Goal: Book appointment/travel/reservation

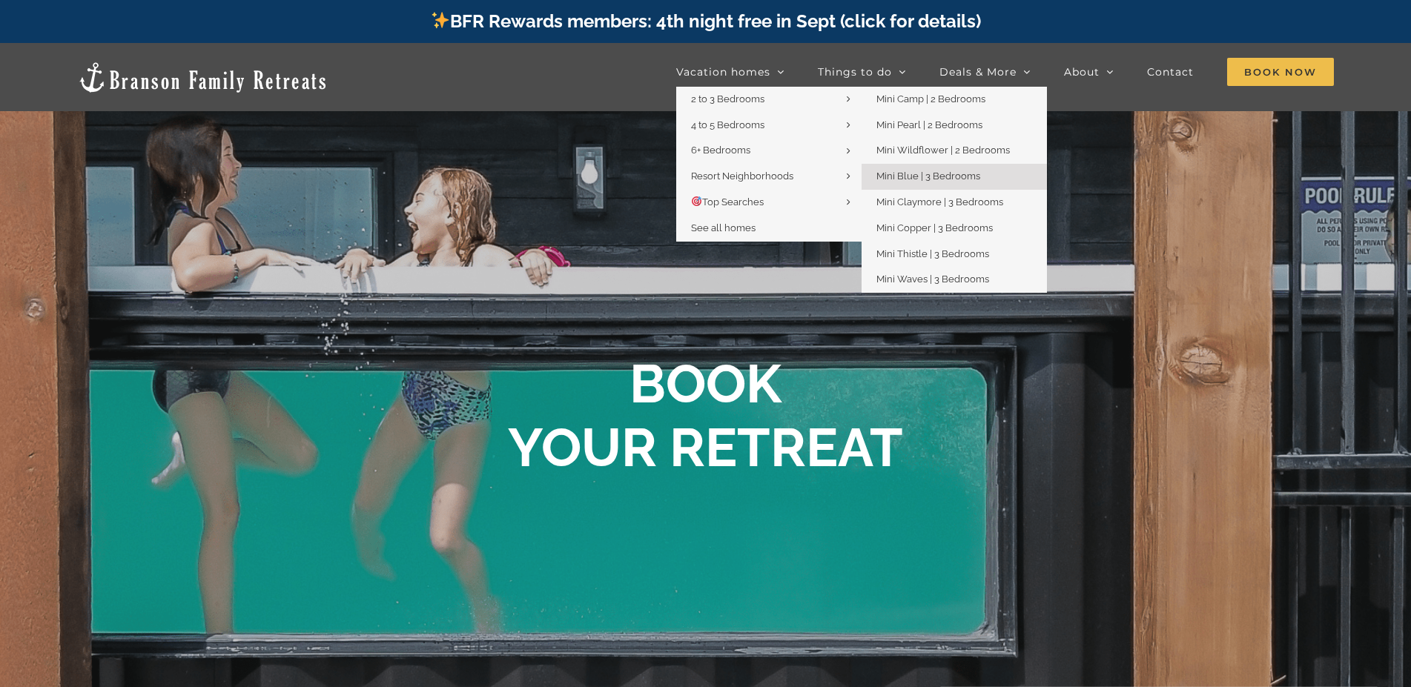
click at [933, 179] on span "Mini Blue | 3 Bedrooms" at bounding box center [928, 176] width 104 height 11
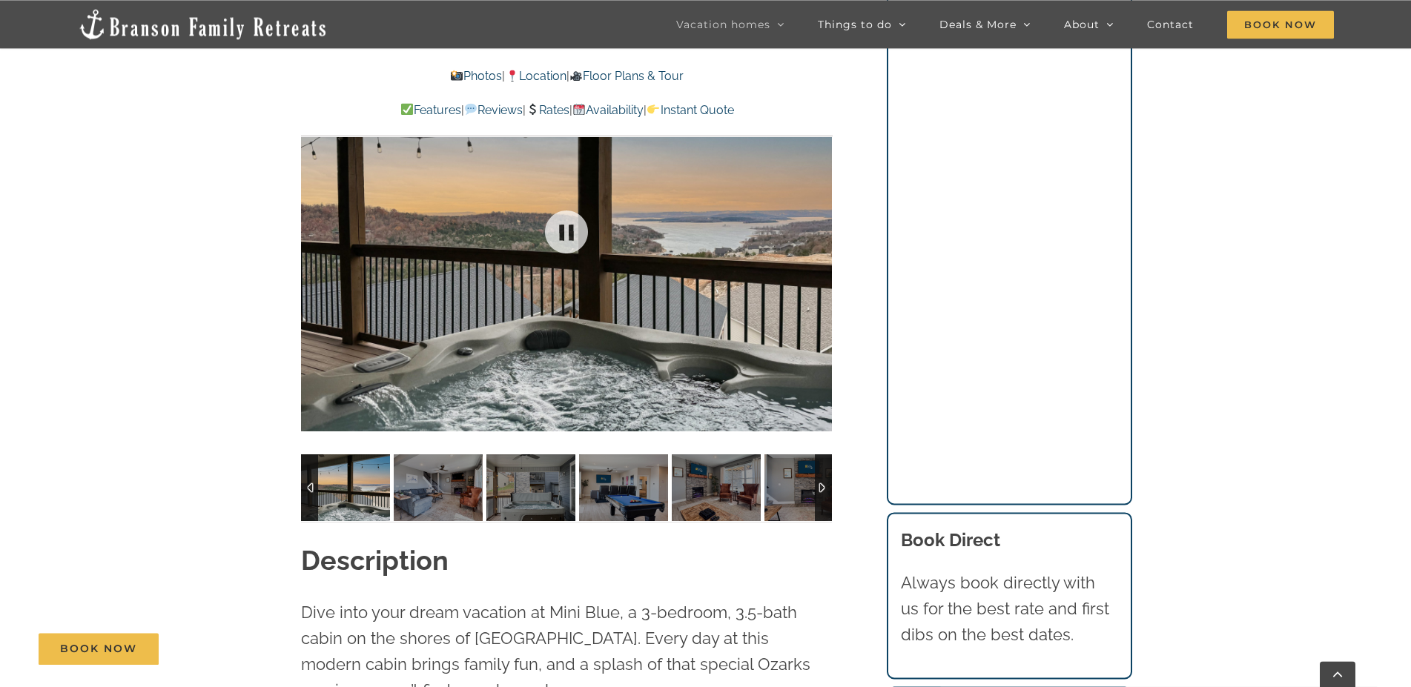
scroll to position [1210, 0]
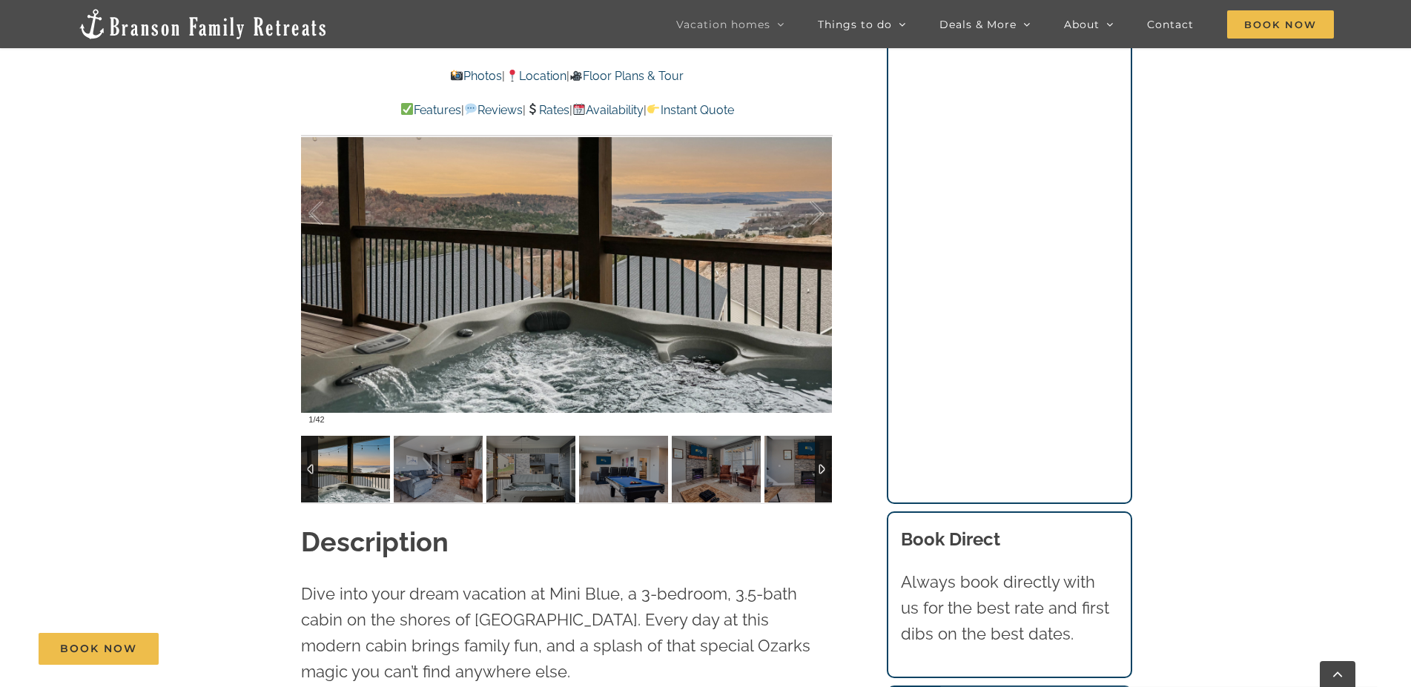
click at [354, 469] on img at bounding box center [345, 469] width 89 height 67
click at [423, 467] on img at bounding box center [438, 469] width 89 height 67
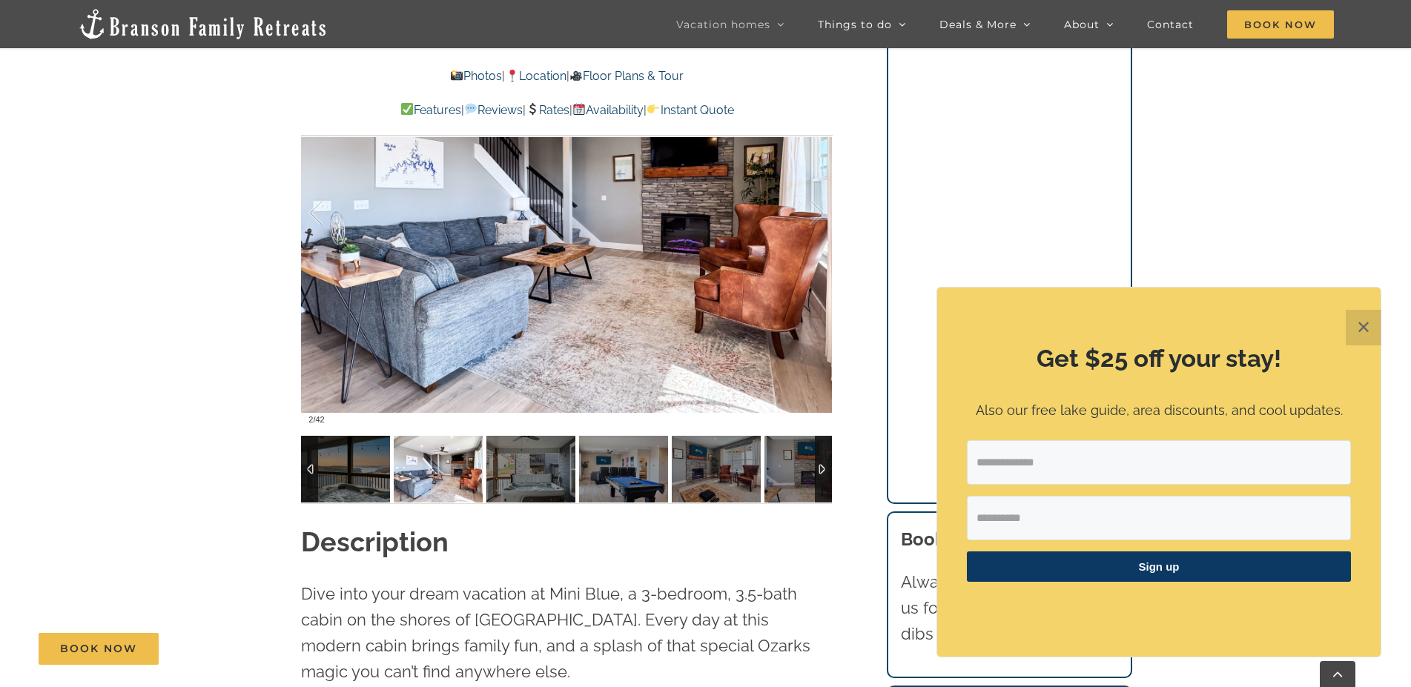
click at [822, 472] on div at bounding box center [823, 469] width 17 height 67
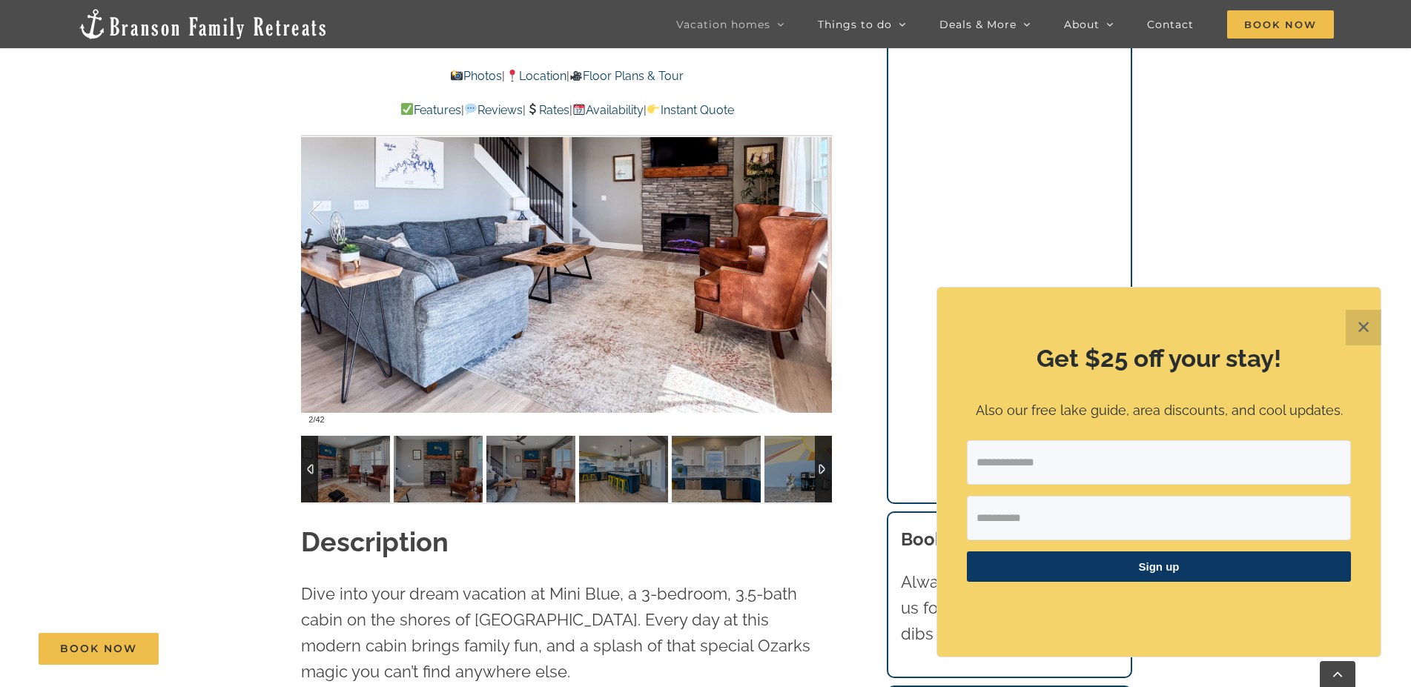
click at [822, 472] on div at bounding box center [823, 469] width 17 height 67
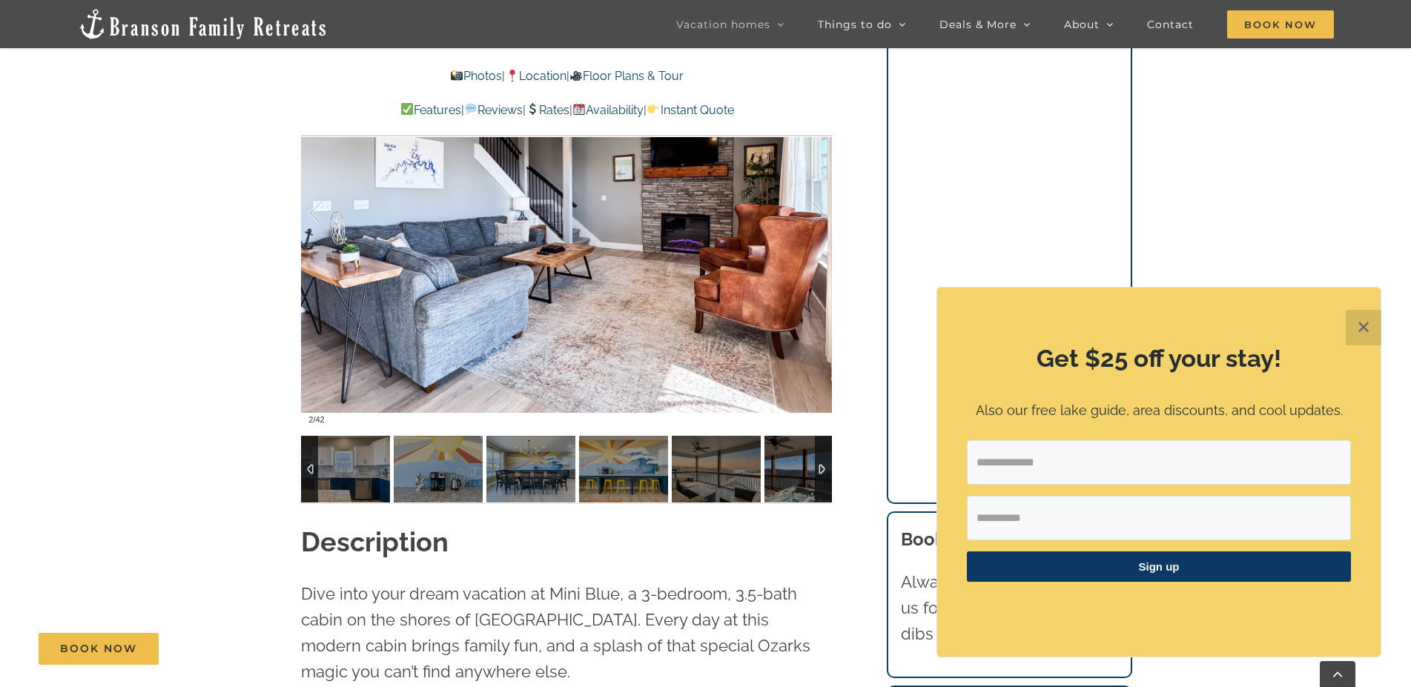
click at [308, 461] on div at bounding box center [309, 469] width 17 height 67
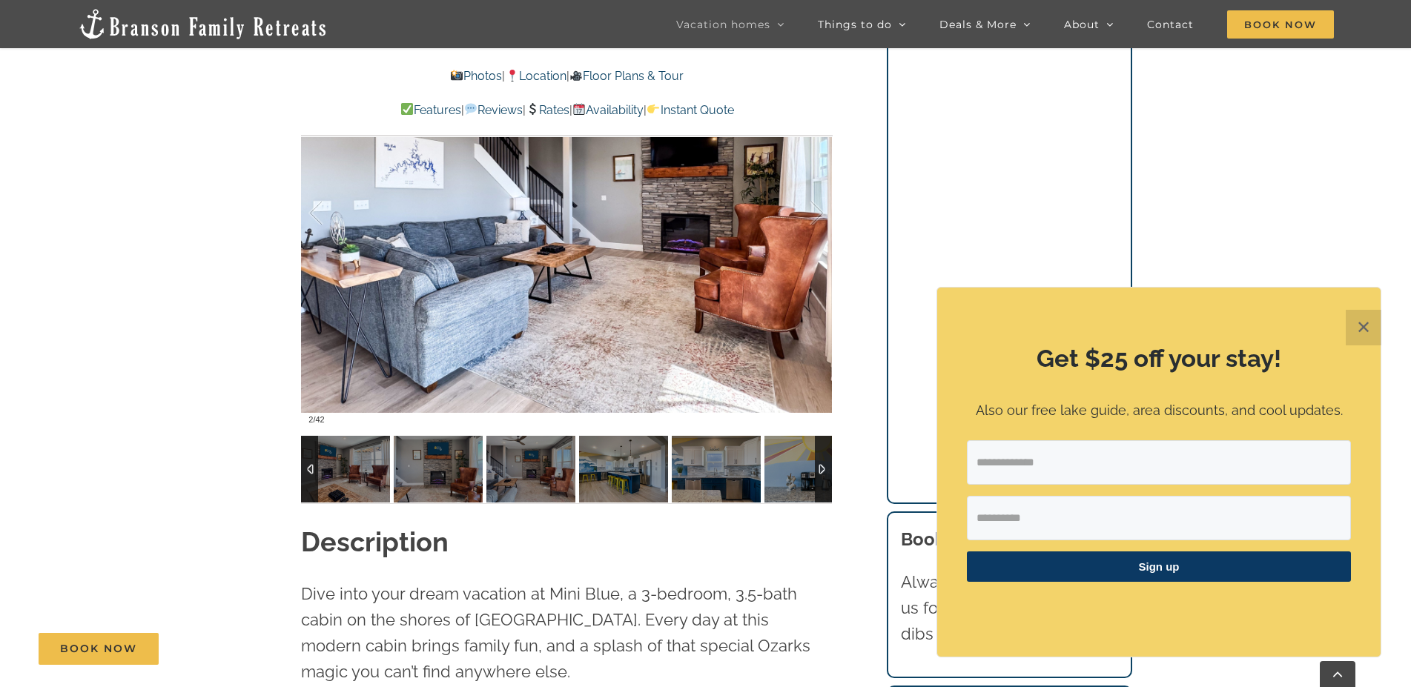
click at [308, 461] on div at bounding box center [309, 469] width 17 height 67
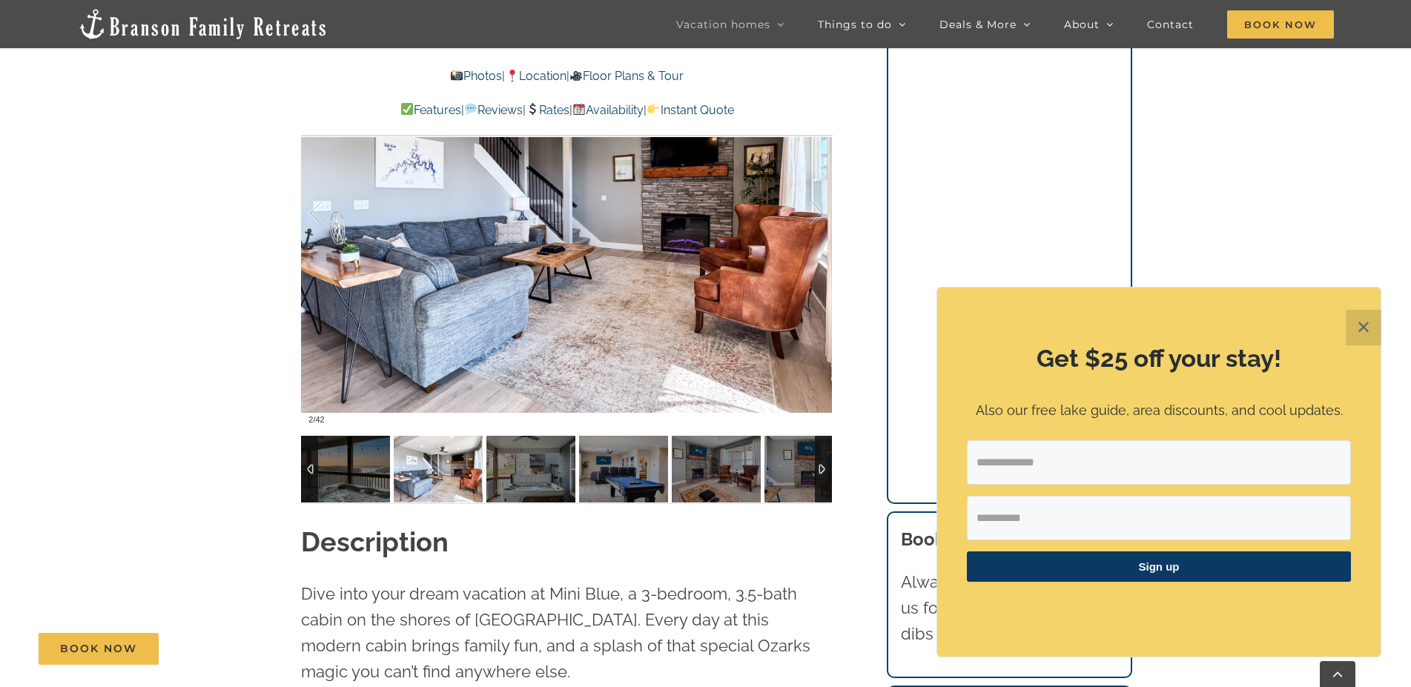
click at [308, 461] on div at bounding box center [309, 469] width 17 height 67
drag, startPoint x: 426, startPoint y: 472, endPoint x: 449, endPoint y: 476, distance: 23.3
click at [427, 473] on img at bounding box center [438, 469] width 89 height 67
click at [524, 479] on img at bounding box center [530, 469] width 89 height 67
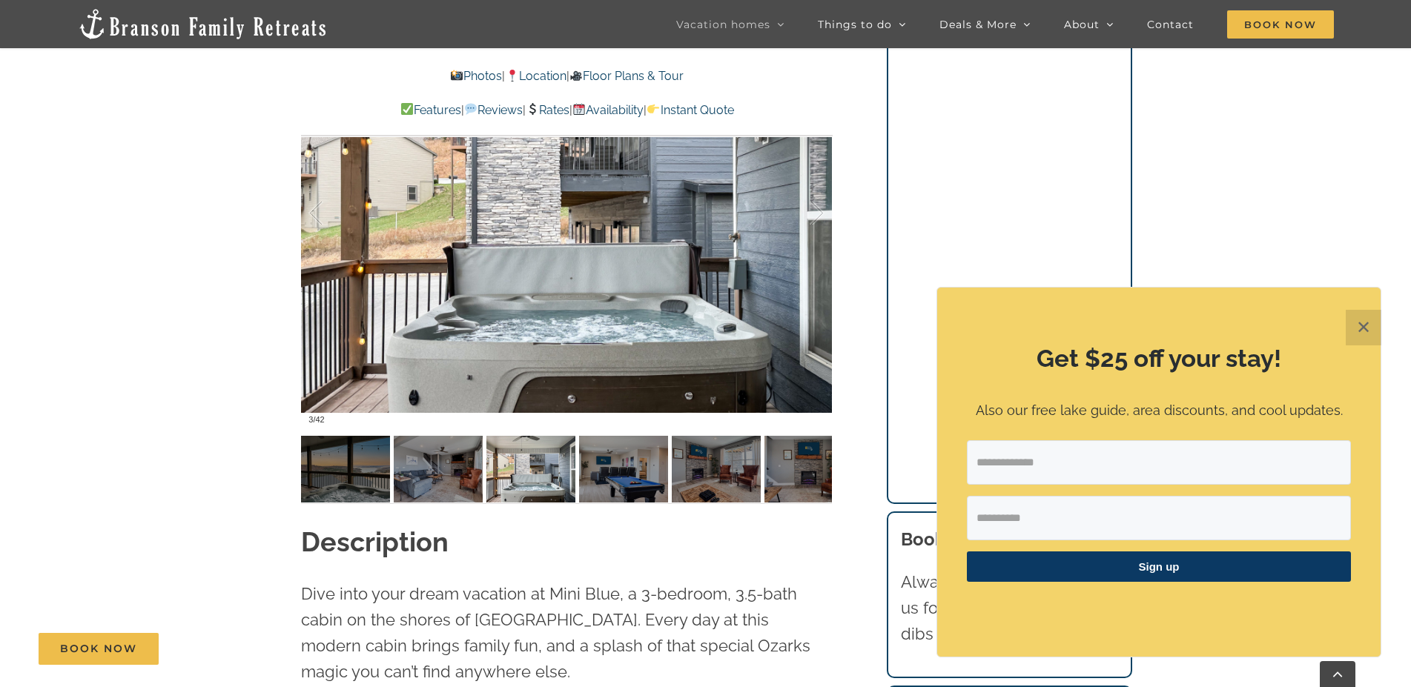
click at [1372, 331] on button "✕" at bounding box center [1364, 328] width 36 height 36
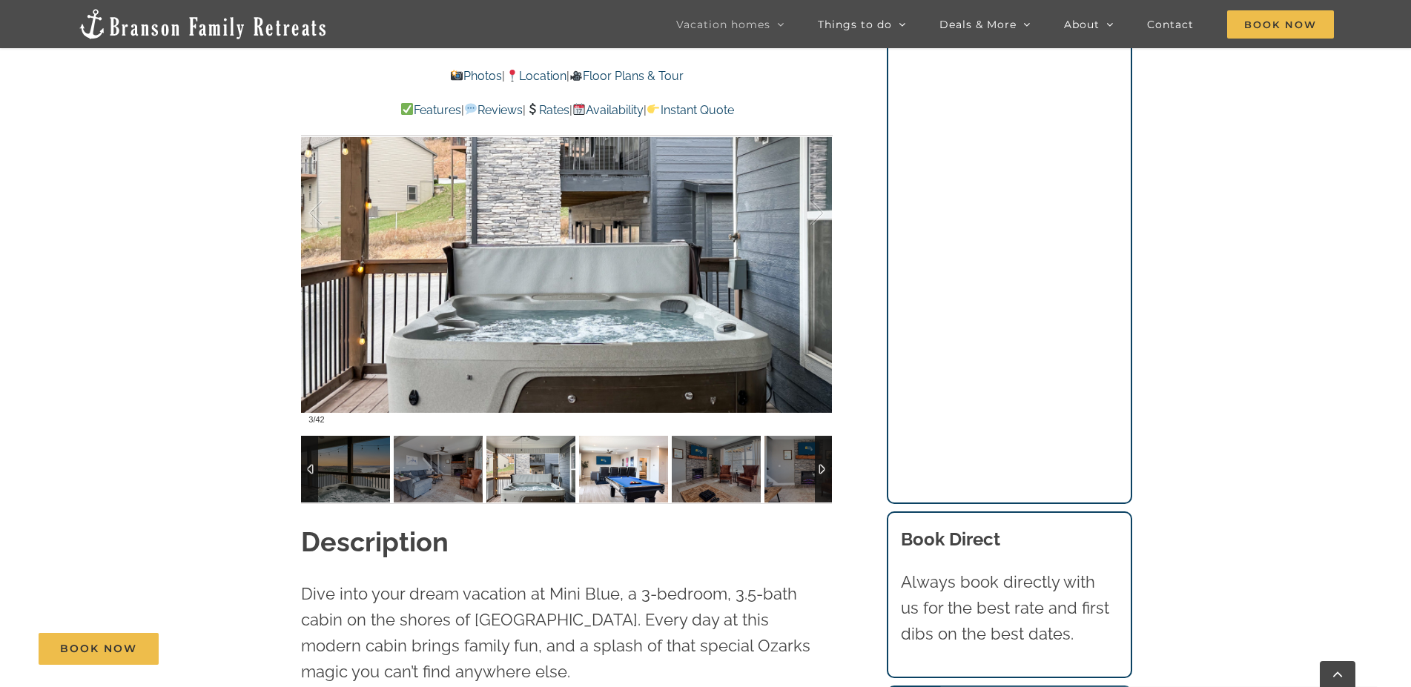
click at [624, 474] on img at bounding box center [623, 469] width 89 height 67
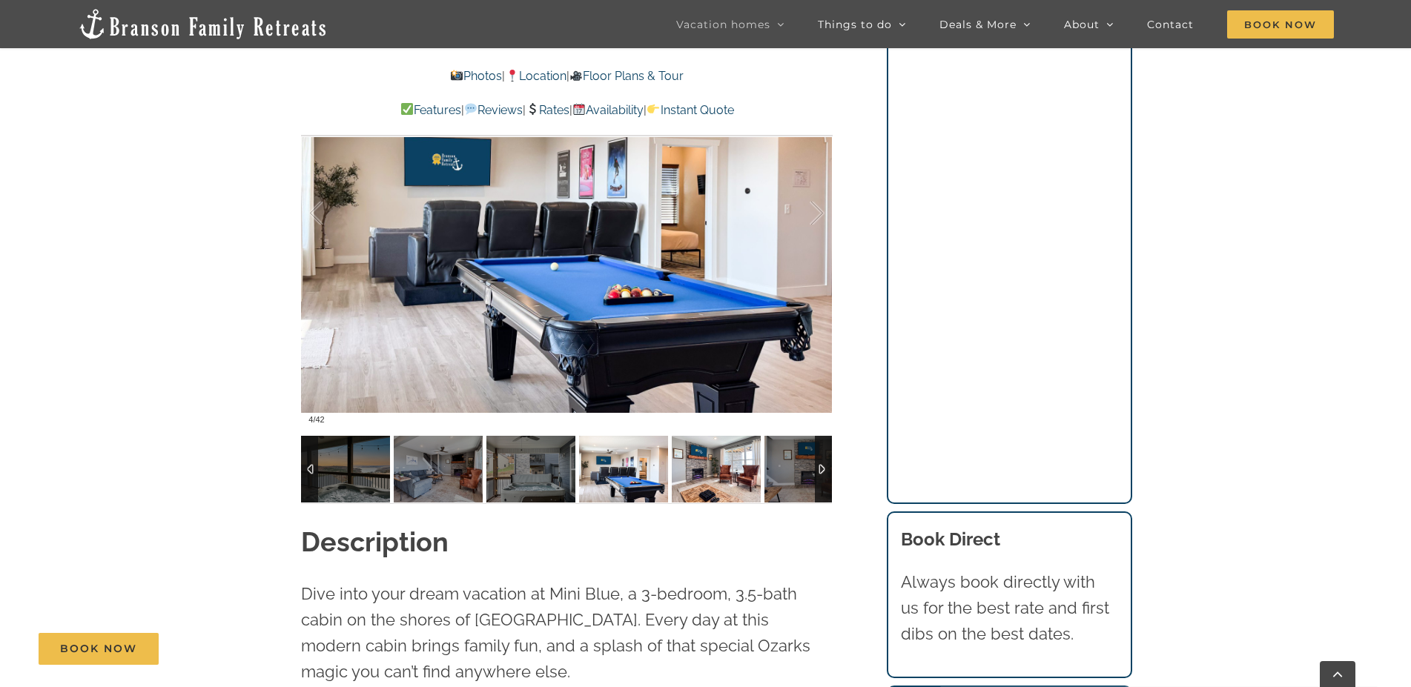
click at [712, 475] on img at bounding box center [716, 469] width 89 height 67
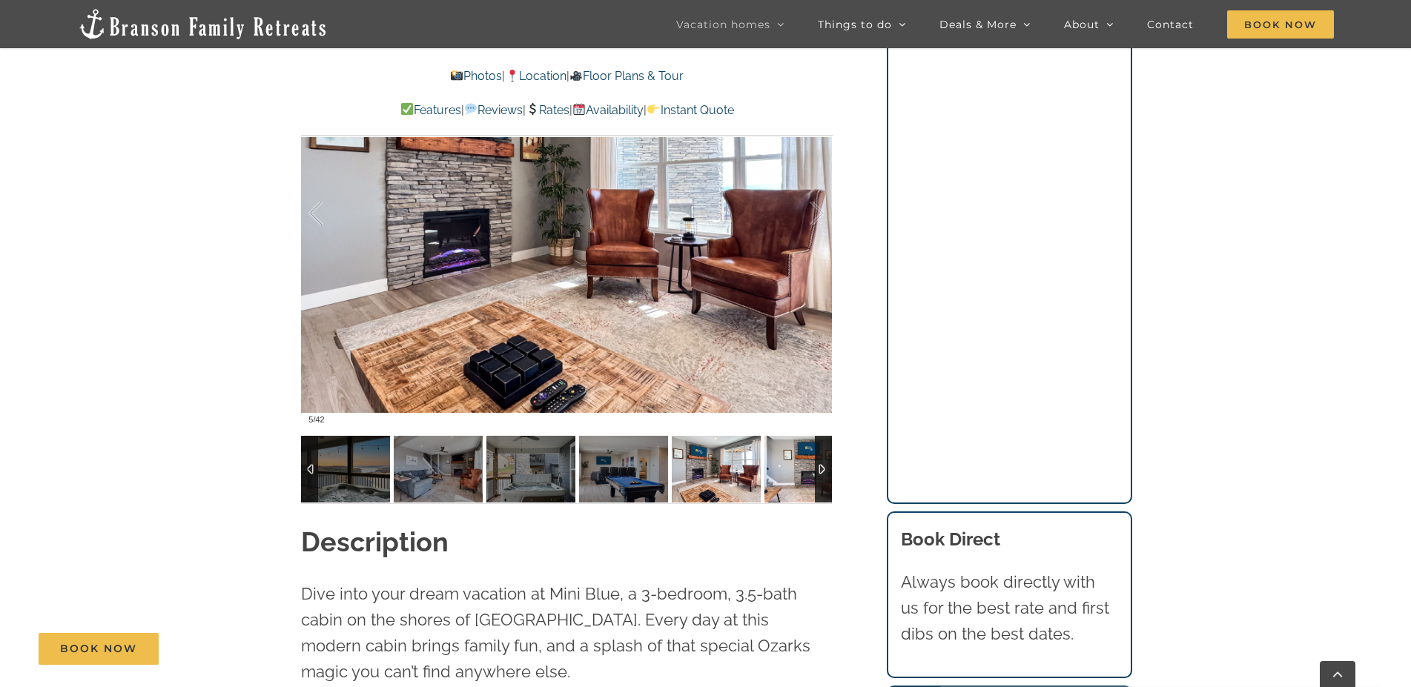
click at [793, 480] on img at bounding box center [808, 469] width 89 height 67
